Goal: Information Seeking & Learning: Learn about a topic

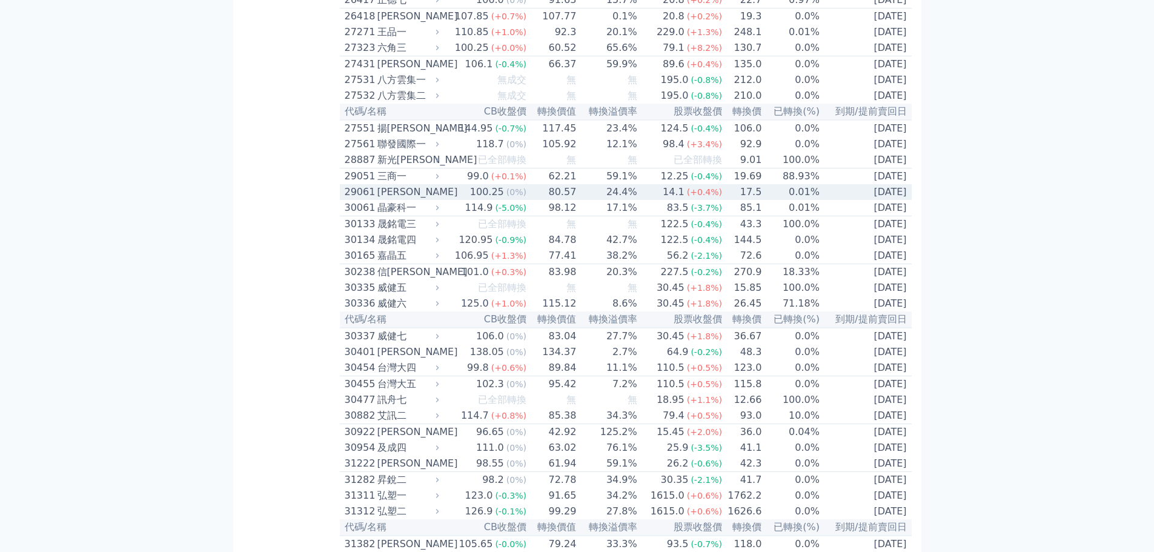
scroll to position [3360, 0]
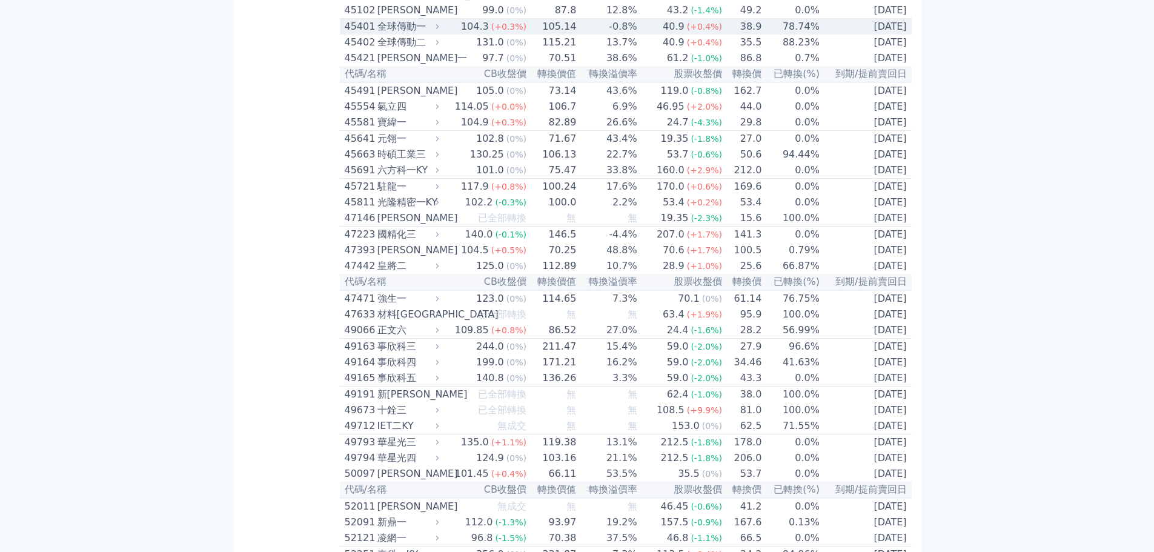
click at [512, 32] on span "(+0.3%)" at bounding box center [508, 27] width 35 height 10
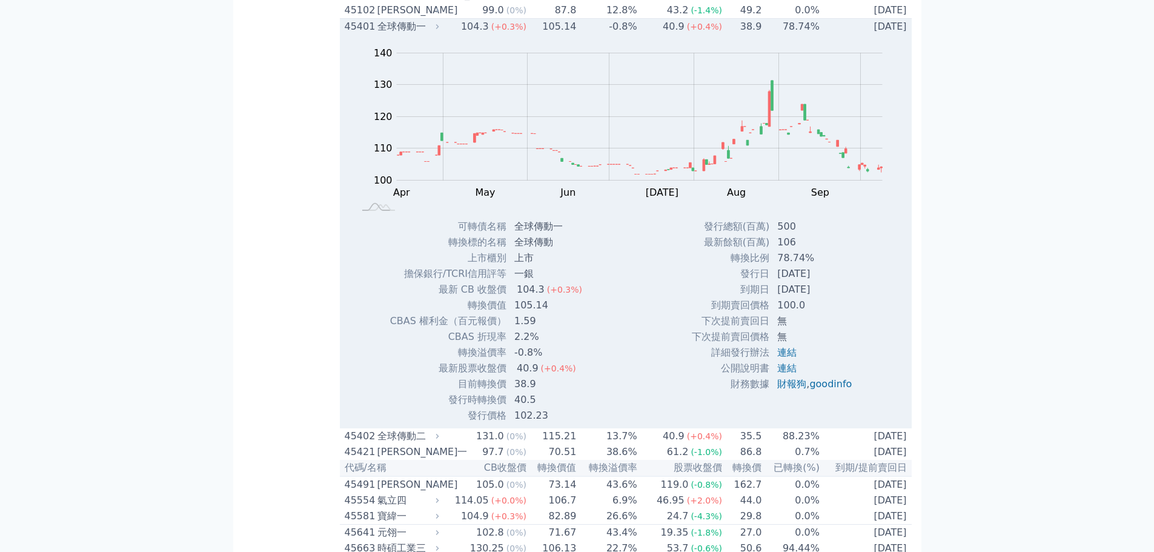
click at [468, 34] on div "104.3" at bounding box center [475, 26] width 33 height 15
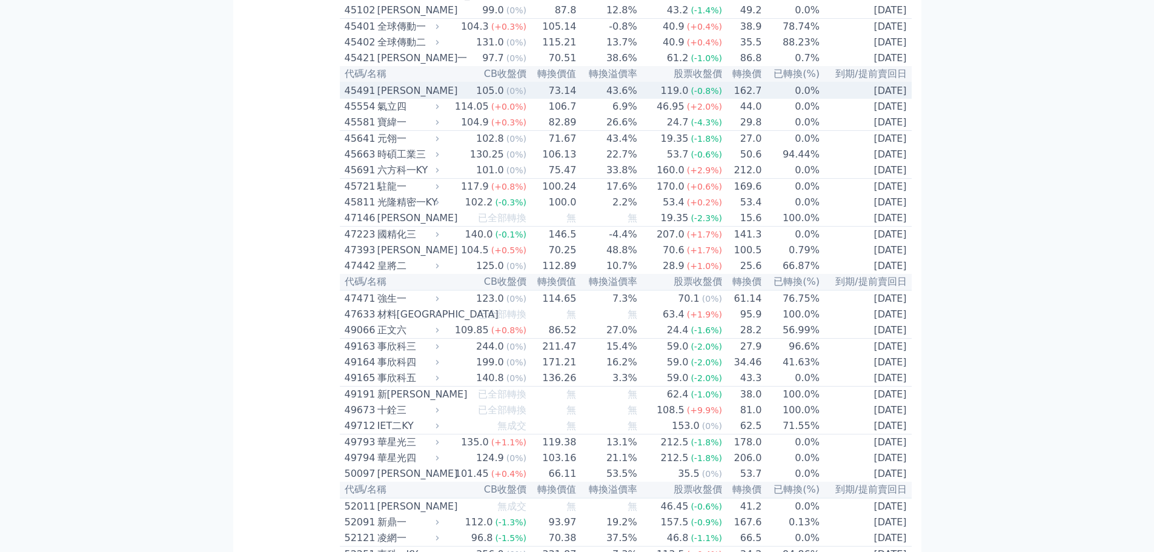
click at [531, 99] on td "73.14" at bounding box center [552, 90] width 50 height 16
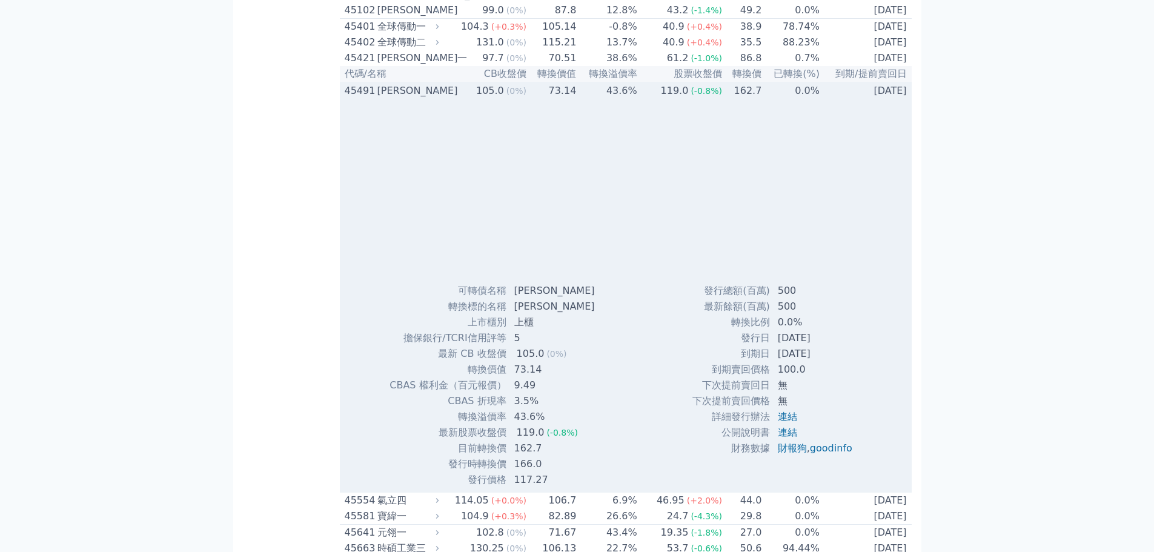
click at [531, 99] on td "73.14" at bounding box center [552, 90] width 50 height 16
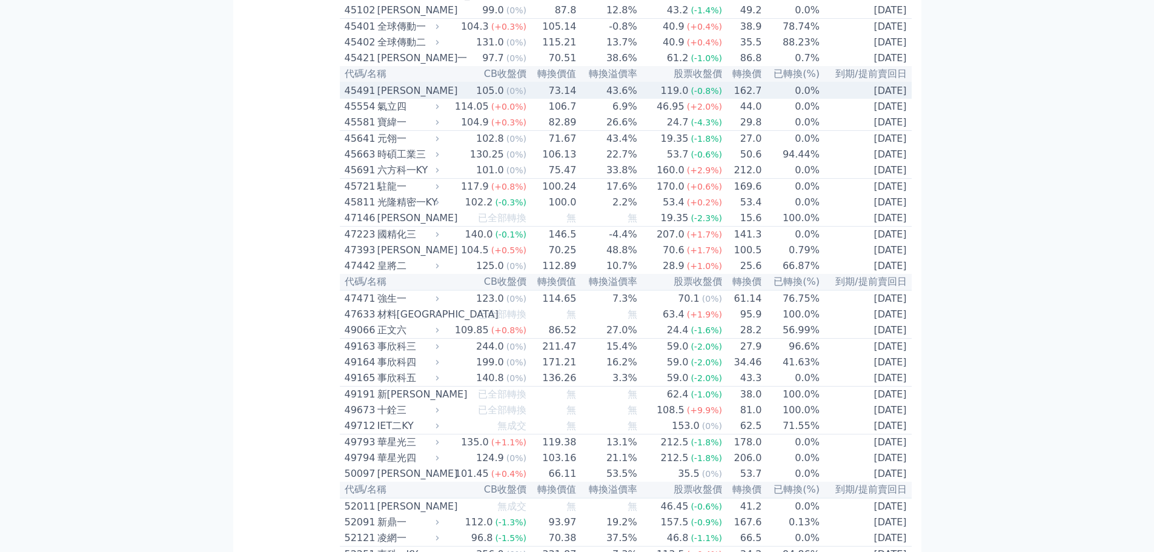
click at [291, 361] on div "按代號排序 即將/近期發行 一年內到期 轉換比例 低收盤價 轉換價值接近百元 低轉換溢價 CBAS權利金 高賣回報酬率" at bounding box center [291, 207] width 97 height 7038
click at [532, 82] on th "轉換價值" at bounding box center [552, 74] width 50 height 16
click at [220, 297] on div "可轉債列表 財務數據 可轉債列表 財務數據 登出 登出 按代號排序 即將/近期發行 一年內到期 轉換比例 低收盤價 轉換價值接近百元 低轉換溢價" at bounding box center [577, 193] width 1154 height 7106
